Goal: Task Accomplishment & Management: Manage account settings

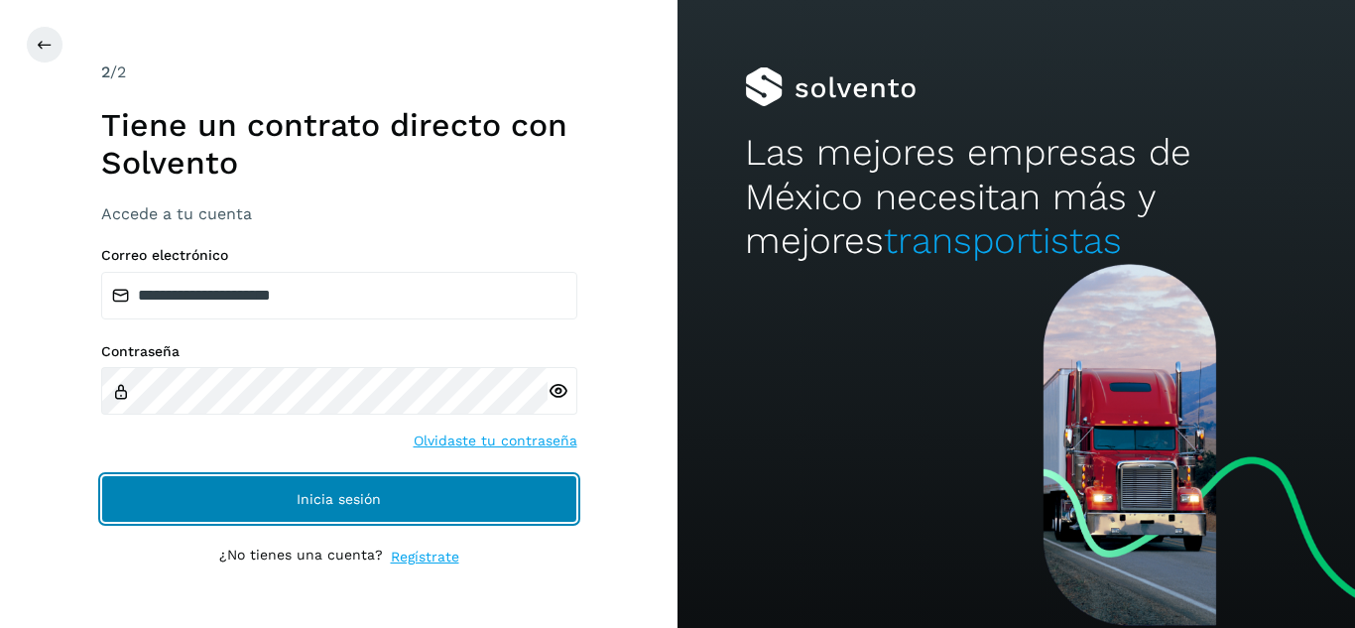
click at [303, 504] on span "Inicia sesión" at bounding box center [339, 499] width 84 height 14
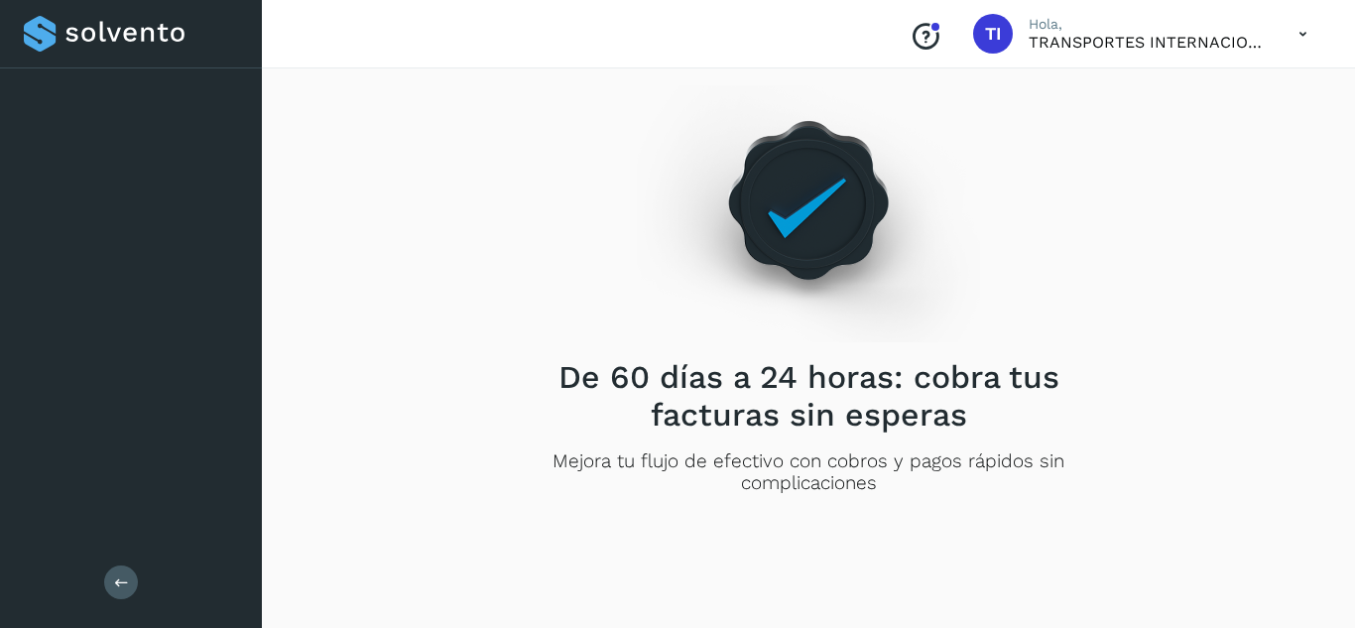
click at [399, 490] on div "De 60 días a 24 horas: cobra tus facturas sin esperas Mejora tu flujo de efecti…" at bounding box center [809, 304] width 1046 height 439
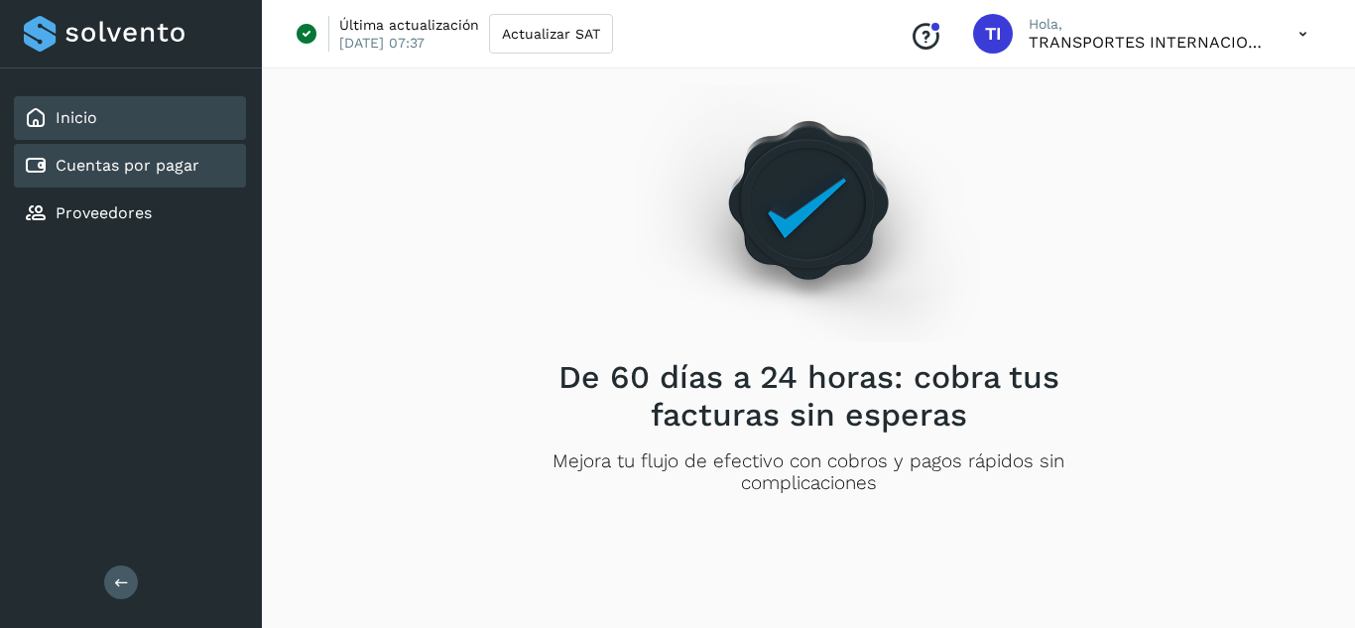
click at [100, 170] on link "Cuentas por pagar" at bounding box center [128, 165] width 144 height 19
click at [157, 162] on link "Cuentas por pagar" at bounding box center [128, 165] width 144 height 19
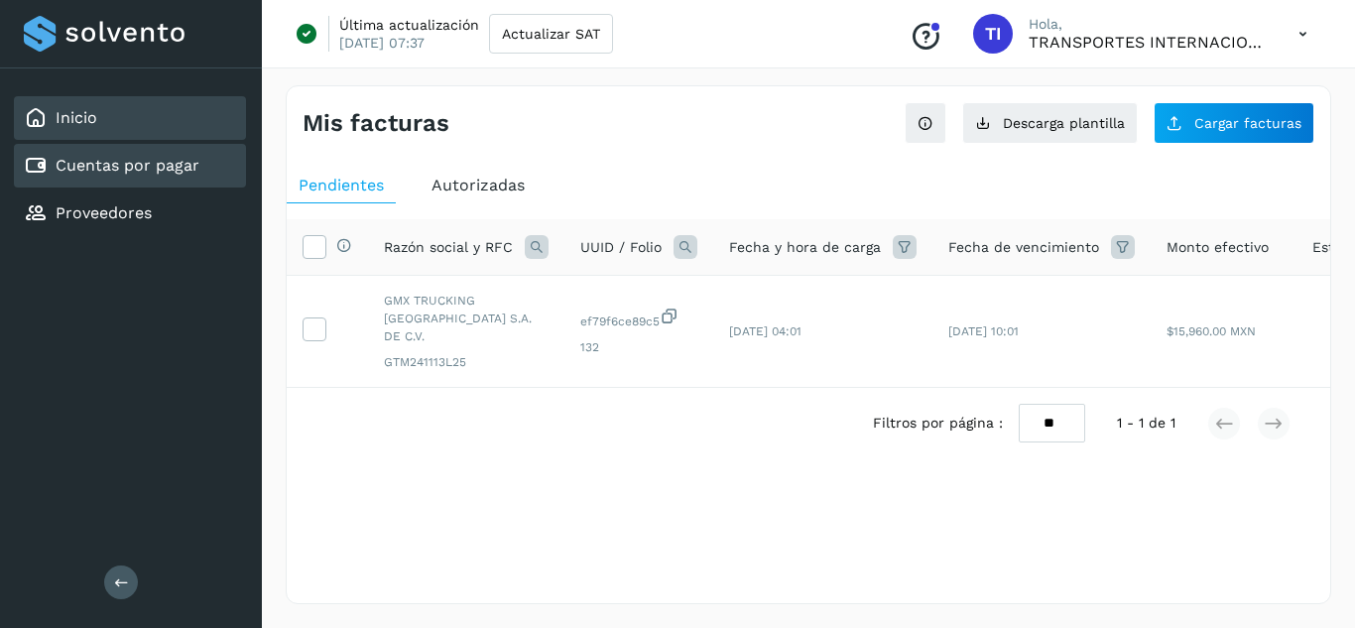
click at [77, 102] on div "Inicio" at bounding box center [130, 118] width 232 height 44
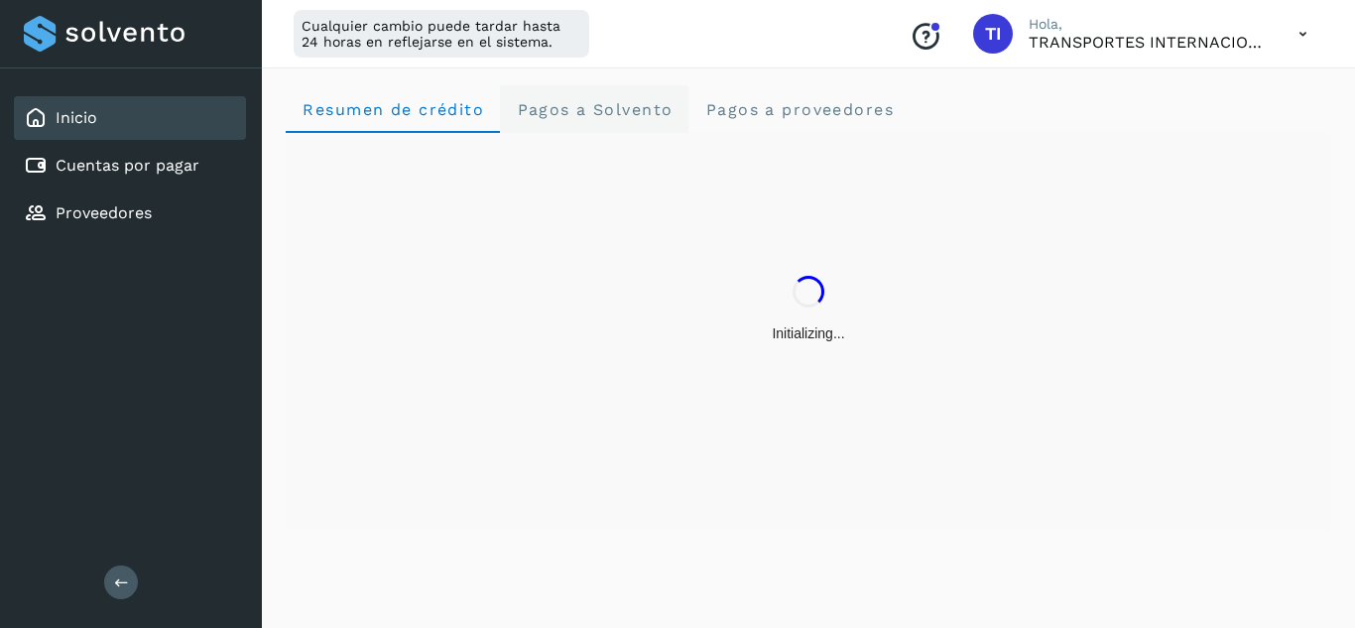
click at [595, 119] on Solvento "Pagos a Solvento" at bounding box center [594, 109] width 188 height 48
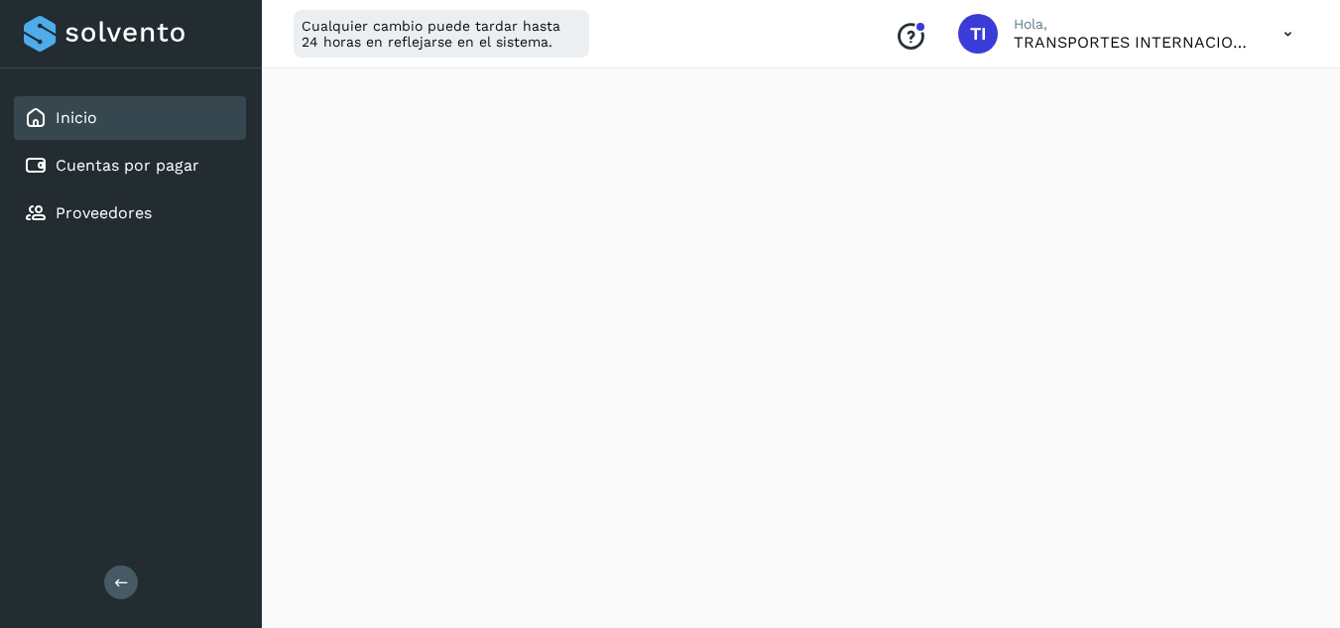
scroll to position [99, 0]
